Goal: Navigation & Orientation: Find specific page/section

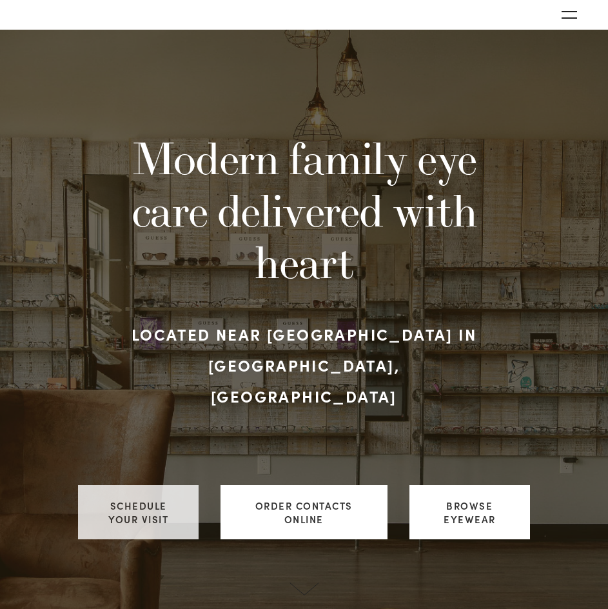
click at [163, 485] on link "Schedule your visit" at bounding box center [138, 512] width 120 height 54
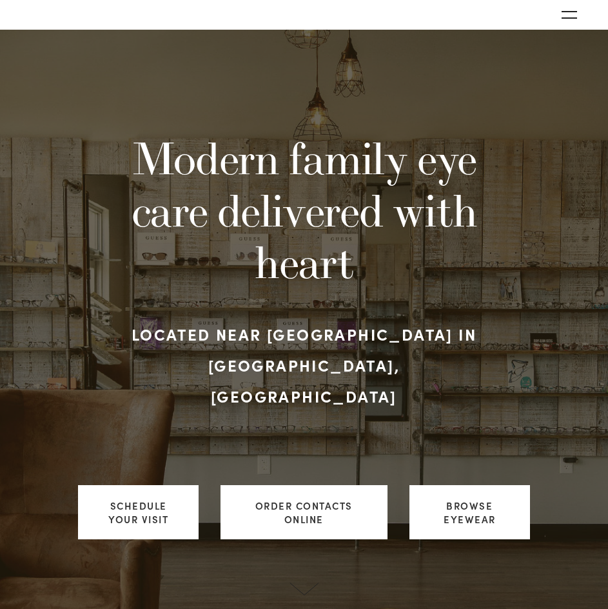
click at [559, 15] on button "Open navigation menu" at bounding box center [569, 14] width 26 height 19
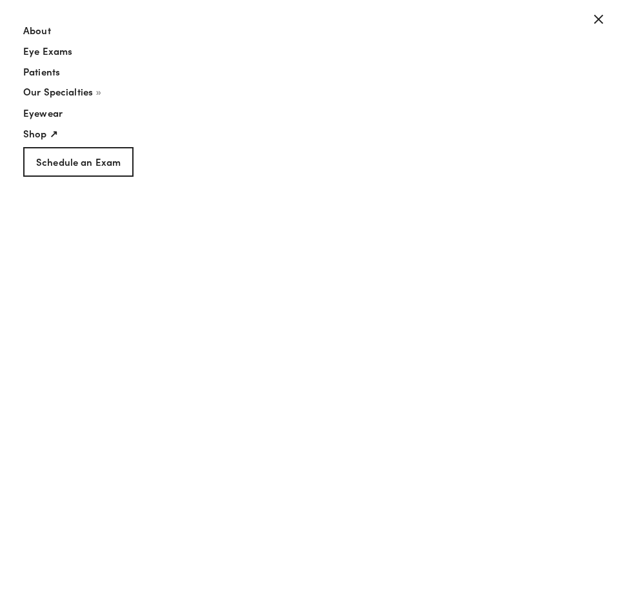
click at [34, 70] on link "Patients" at bounding box center [289, 74] width 533 height 21
